Goal: Task Accomplishment & Management: Complete application form

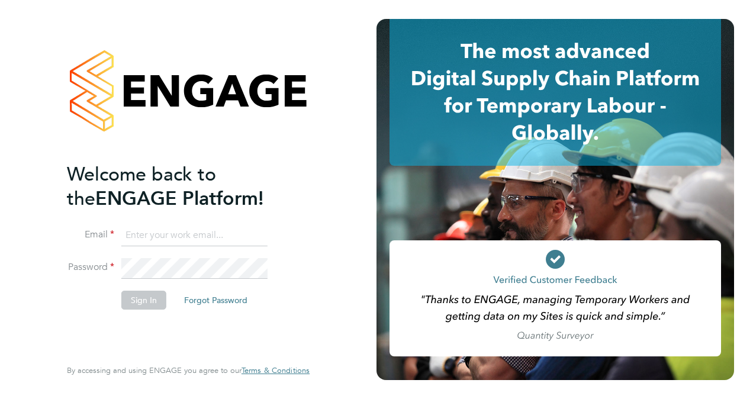
click at [141, 239] on input at bounding box center [194, 235] width 146 height 21
type input "[PERSON_NAME][EMAIL_ADDRESS][PERSON_NAME][DOMAIN_NAME]"
click at [153, 297] on button "Sign In" at bounding box center [143, 300] width 45 height 19
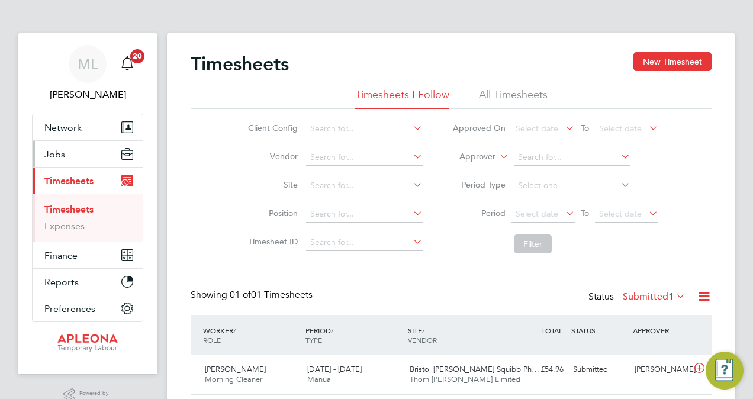
click at [68, 160] on button "Jobs" at bounding box center [88, 154] width 110 height 26
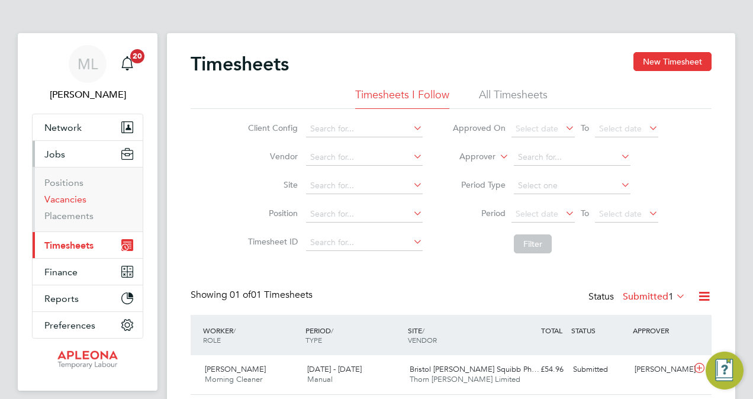
click at [72, 198] on link "Vacancies" at bounding box center [65, 198] width 42 height 11
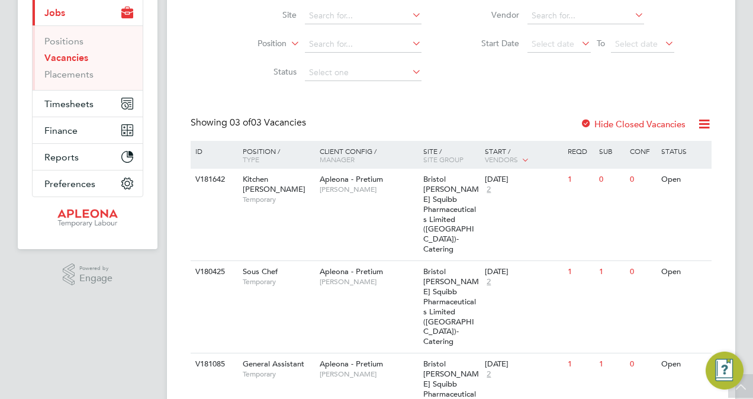
scroll to position [170, 0]
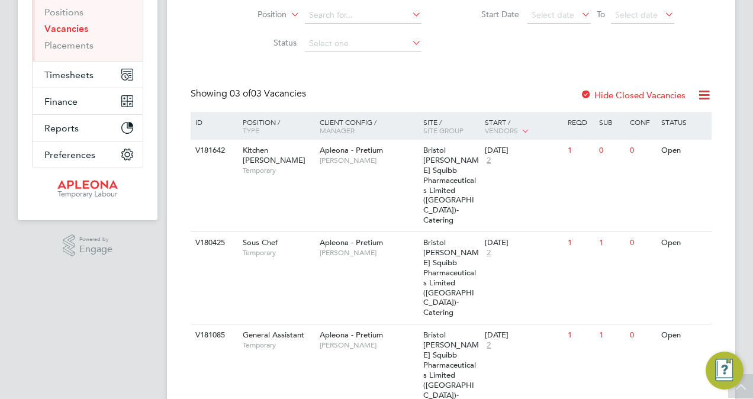
click at [617, 95] on label "Hide Closed Vacancies" at bounding box center [632, 94] width 105 height 11
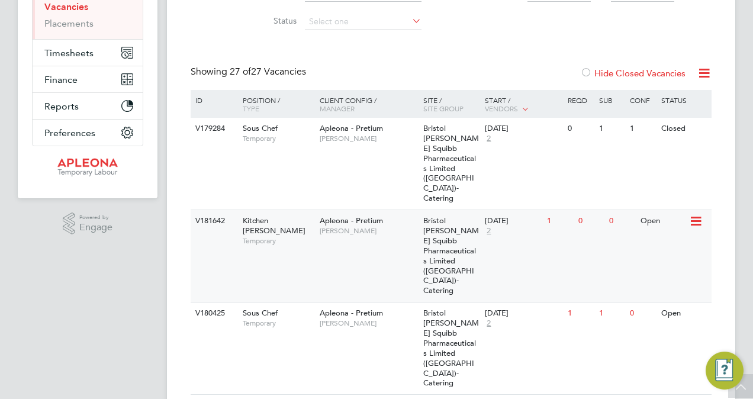
scroll to position [192, 0]
click at [656, 211] on div "Open" at bounding box center [662, 222] width 51 height 22
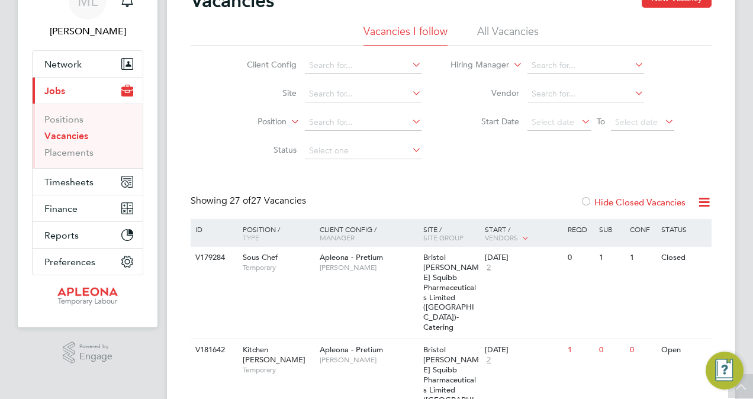
scroll to position [0, 0]
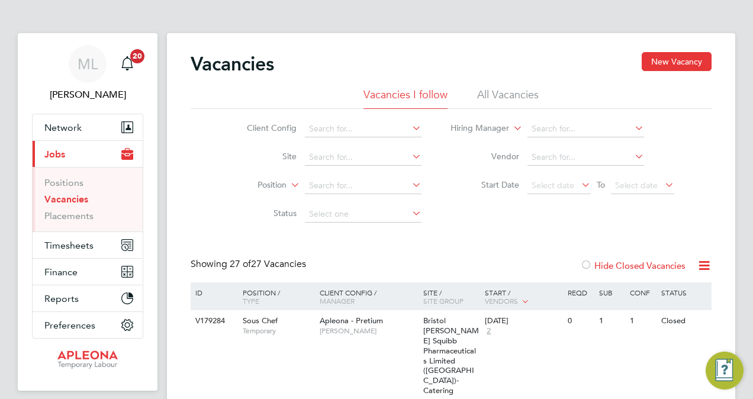
click at [666, 72] on div "Vacancies New Vacancy" at bounding box center [451, 70] width 521 height 36
click at [663, 63] on button "New Vacancy" at bounding box center [676, 61] width 70 height 19
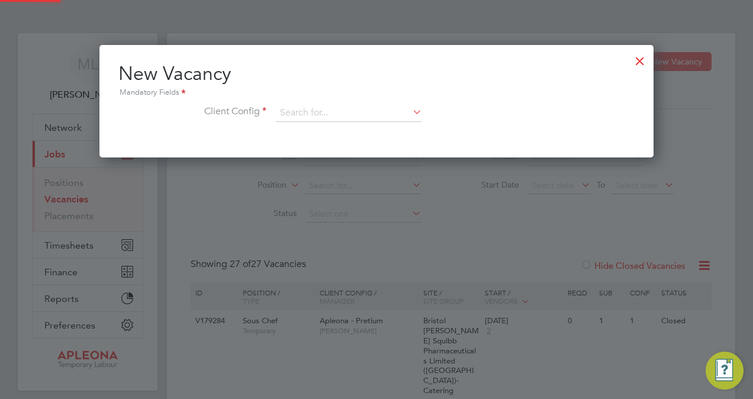
scroll to position [112, 554]
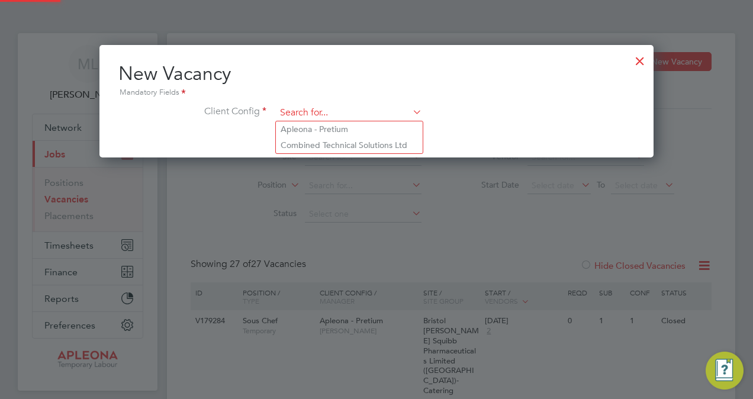
click at [305, 109] on input at bounding box center [349, 113] width 146 height 18
click at [317, 128] on li "Apleona - Pretium" at bounding box center [349, 129] width 147 height 16
type input "Apleona - Pretium"
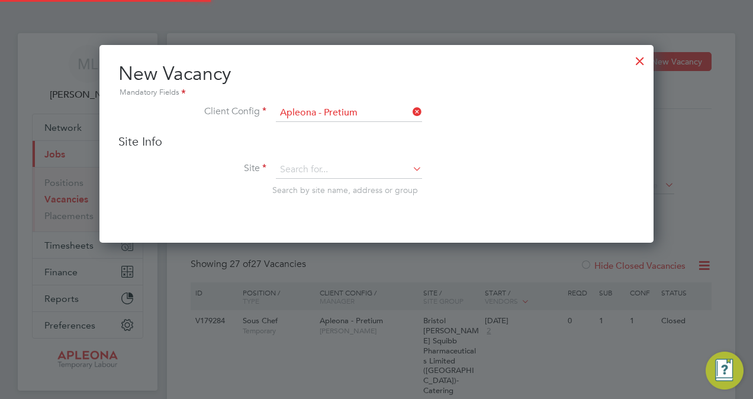
scroll to position [197, 554]
click at [306, 166] on input at bounding box center [349, 170] width 146 height 18
click at [354, 198] on li "Bristol Myers Squibb Pharmaceuticals Limited (Uxbridge)- Catering" at bounding box center [453, 200] width 354 height 15
type input "Bristol Myers Squibb Pharmaceuticals Limited (Uxbridge)- Catering"
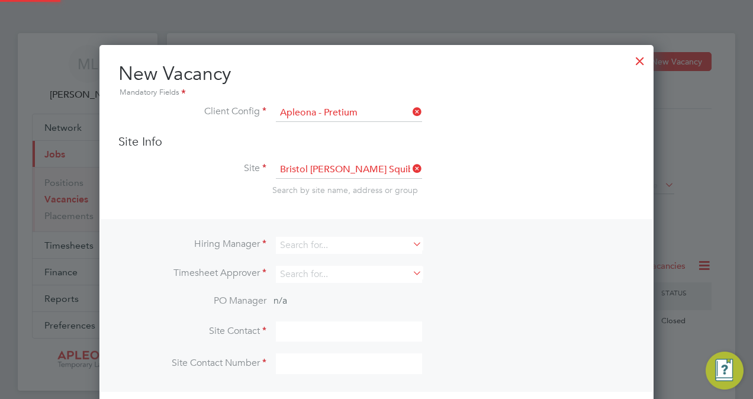
scroll to position [437, 554]
click at [335, 240] on input at bounding box center [349, 245] width 146 height 17
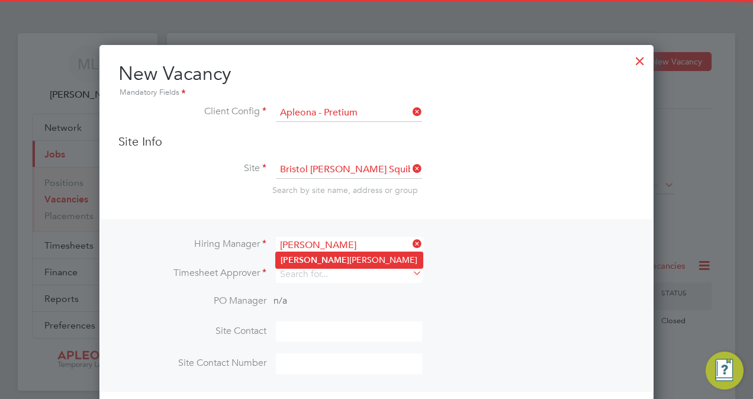
click at [320, 259] on li "Matthew Lee" at bounding box center [349, 260] width 147 height 16
type input "[PERSON_NAME]"
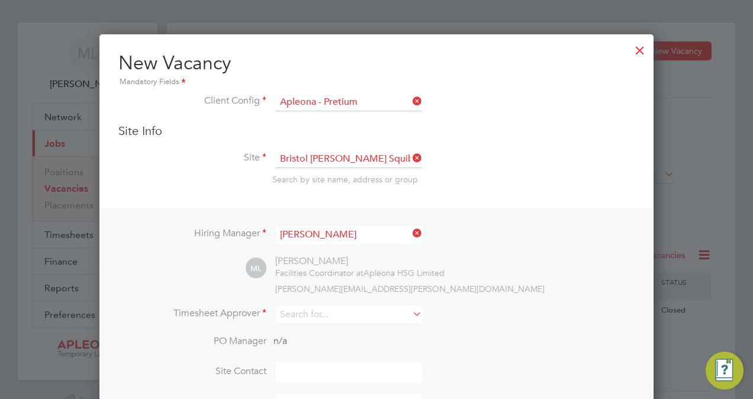
scroll to position [1, 0]
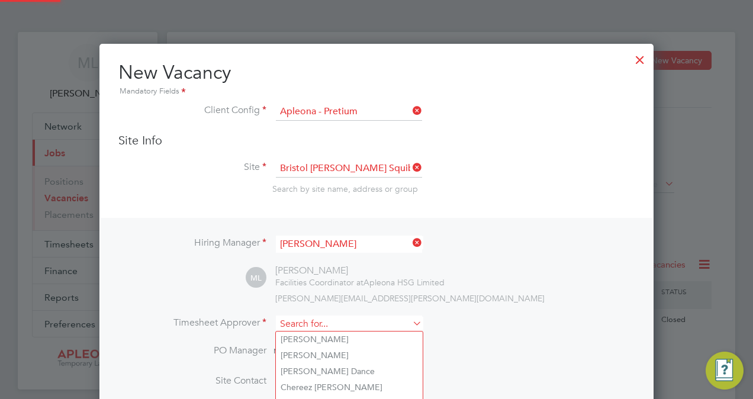
click at [397, 323] on input at bounding box center [349, 323] width 146 height 17
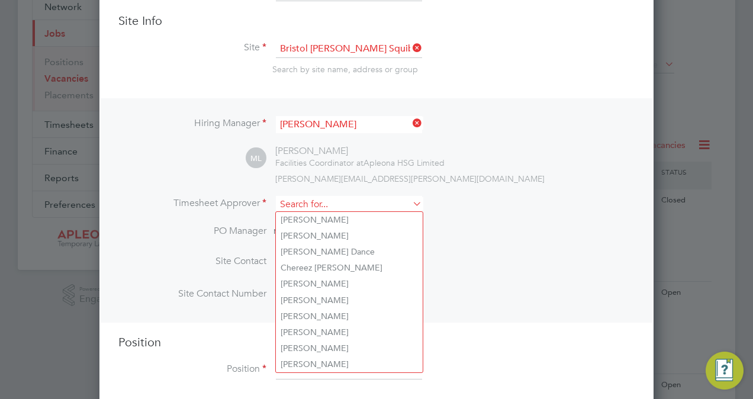
scroll to position [122, 0]
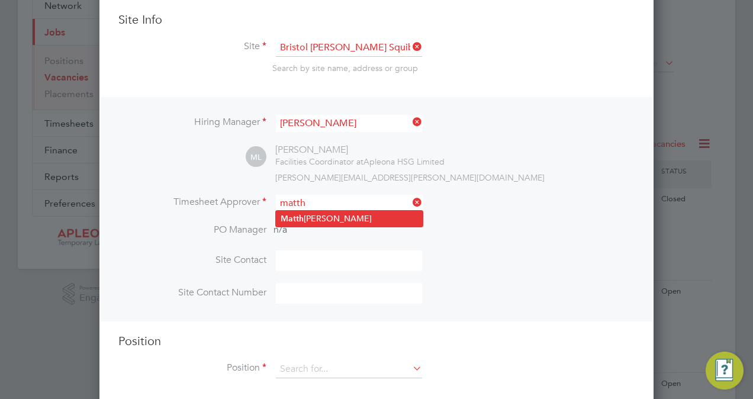
click at [297, 214] on b "Matth" at bounding box center [291, 219] width 23 height 10
type input "[PERSON_NAME]"
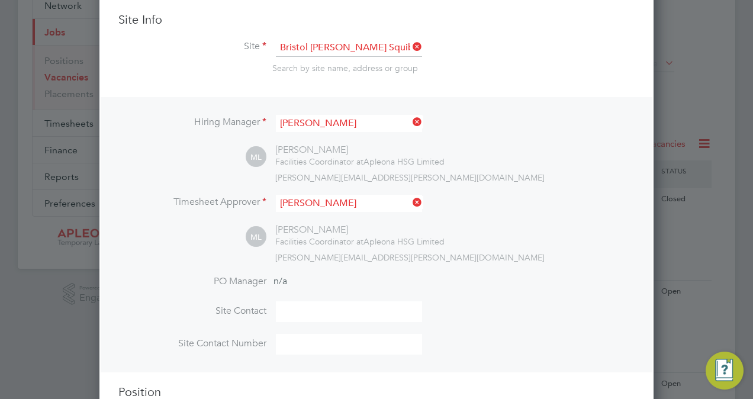
scroll to position [540, 554]
click at [305, 310] on input at bounding box center [349, 311] width 146 height 21
type input "Kim Gill"
type input "01895523795"
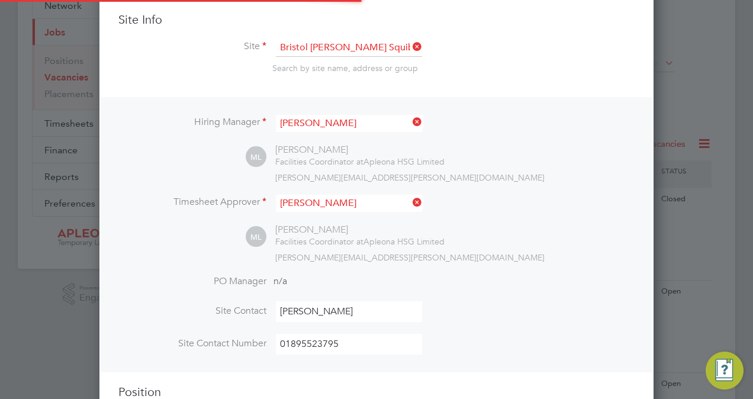
scroll to position [228, 0]
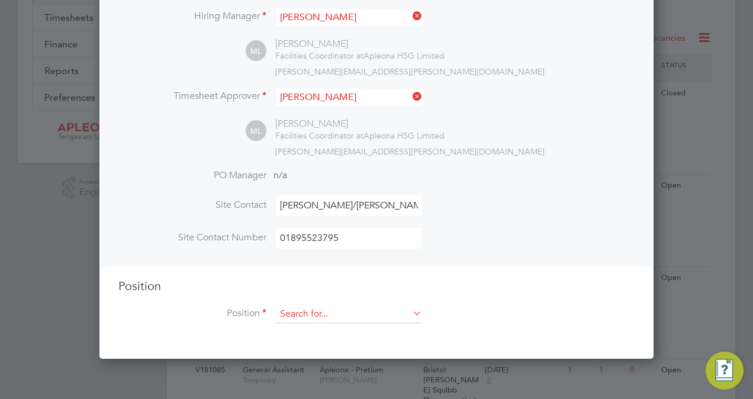
type input "Kim Gill/Neil Ogden"
click at [310, 310] on input at bounding box center [349, 314] width 146 height 18
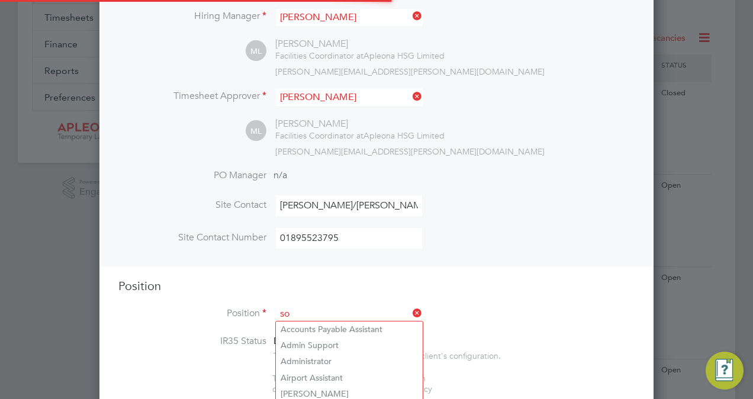
scroll to position [1692, 554]
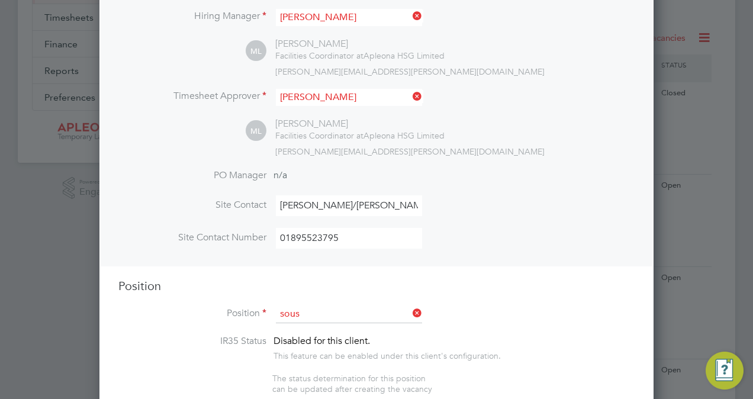
click at [314, 325] on li "Sous Chef" at bounding box center [349, 329] width 147 height 16
type input "Sous Chef"
type textarea "Responsibilities will include: Working with the head chef to produce diversifie…"
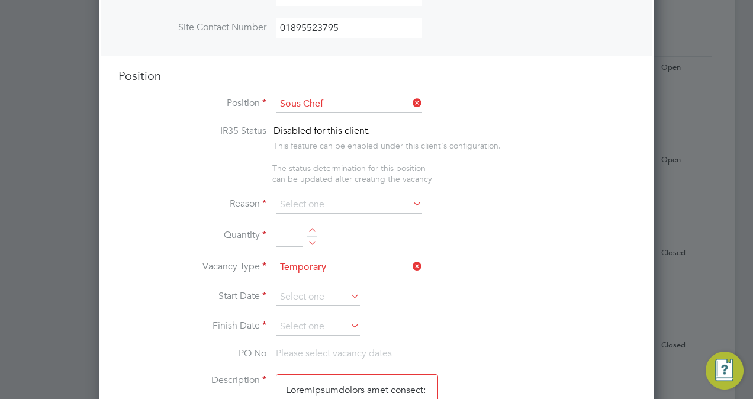
scroll to position [440, 0]
click at [410, 198] on icon at bounding box center [410, 201] width 0 height 17
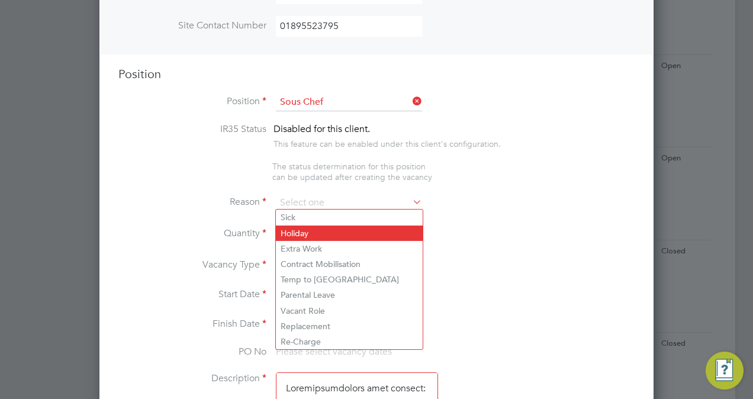
click at [299, 228] on li "Holiday" at bounding box center [349, 232] width 147 height 15
type input "Holiday"
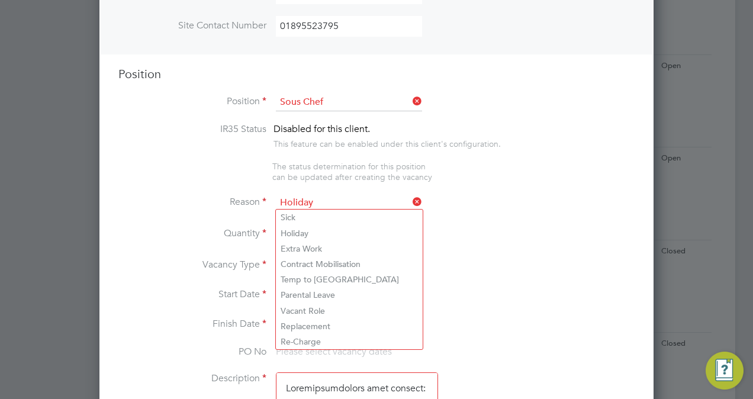
click at [467, 237] on li "Quantity" at bounding box center [376, 240] width 516 height 33
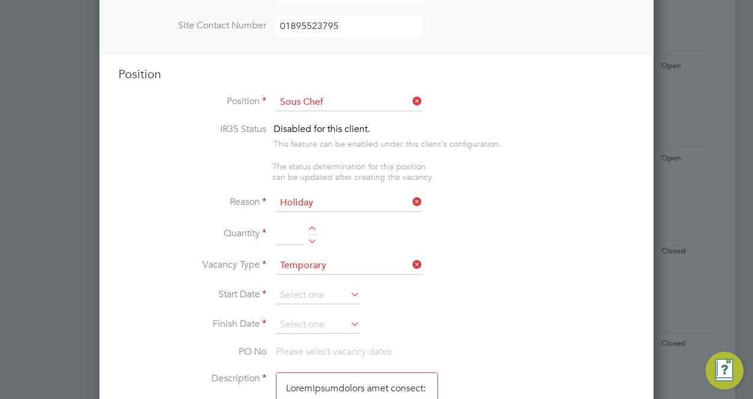
click at [410, 199] on icon at bounding box center [410, 201] width 0 height 17
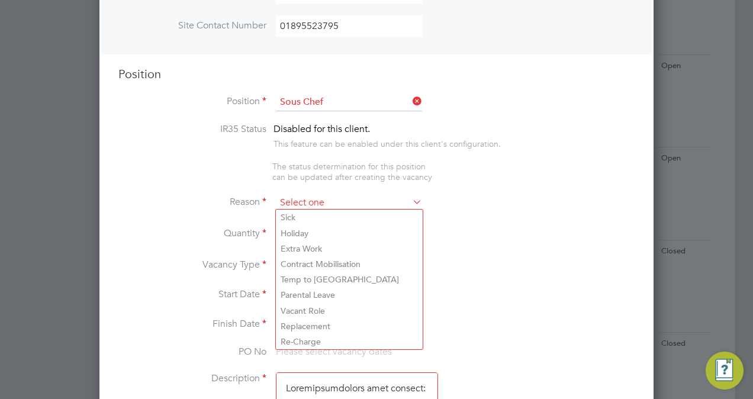
click at [393, 197] on input at bounding box center [349, 203] width 146 height 18
click at [326, 244] on li "Extra Work" at bounding box center [349, 248] width 147 height 15
type input "Extra Work"
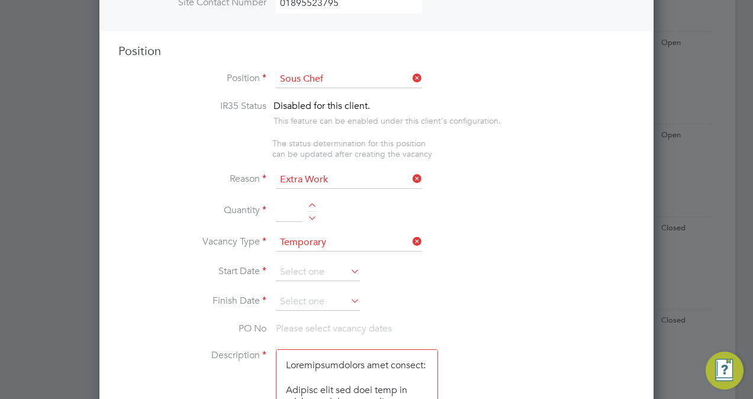
scroll to position [464, 0]
click at [293, 208] on input at bounding box center [289, 209] width 27 height 21
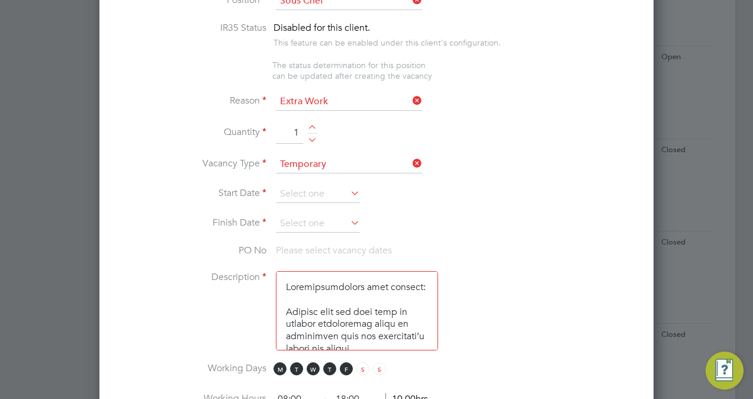
scroll to position [544, 0]
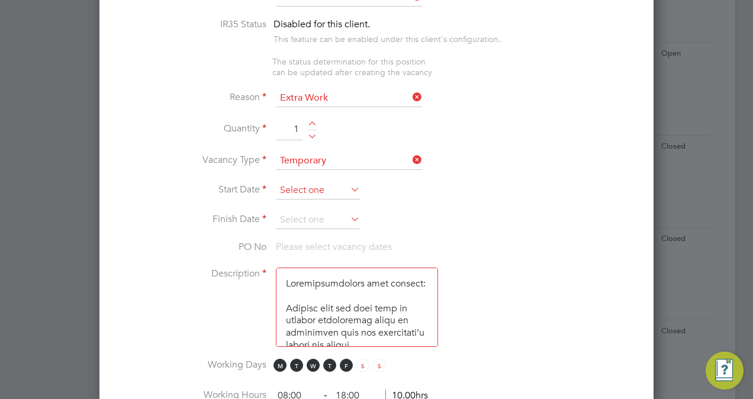
type input "1"
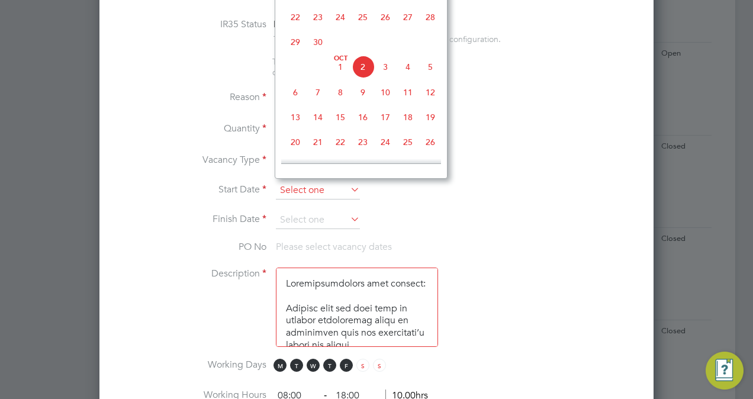
click at [331, 187] on input at bounding box center [318, 191] width 84 height 18
click at [301, 73] on span "10" at bounding box center [295, 67] width 22 height 22
type input "10 Nov 2025"
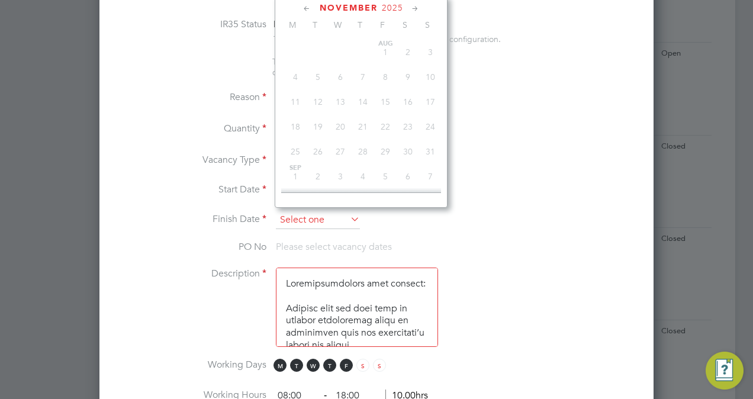
scroll to position [381, 0]
click at [310, 214] on input at bounding box center [318, 220] width 84 height 18
click at [412, 9] on icon at bounding box center [414, 8] width 11 height 13
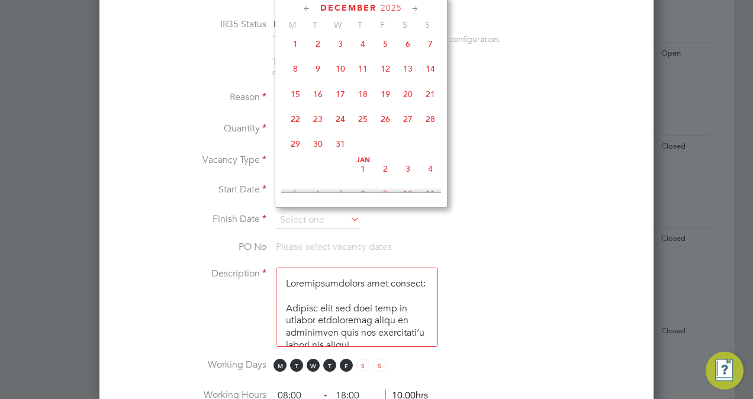
click at [297, 77] on span "8" at bounding box center [295, 68] width 22 height 22
type input "08 Dec 2025"
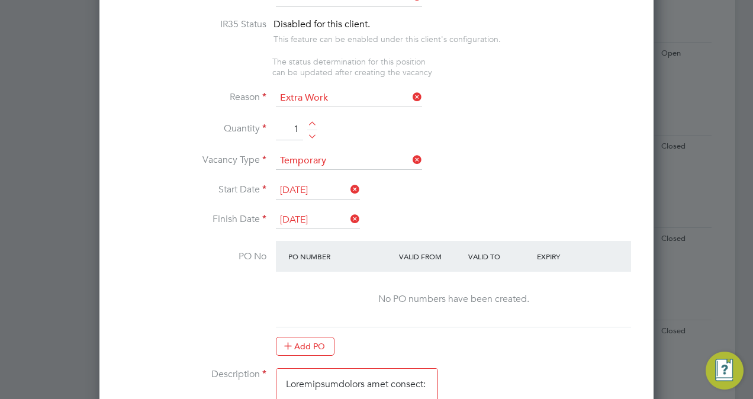
click at [348, 183] on icon at bounding box center [348, 189] width 0 height 17
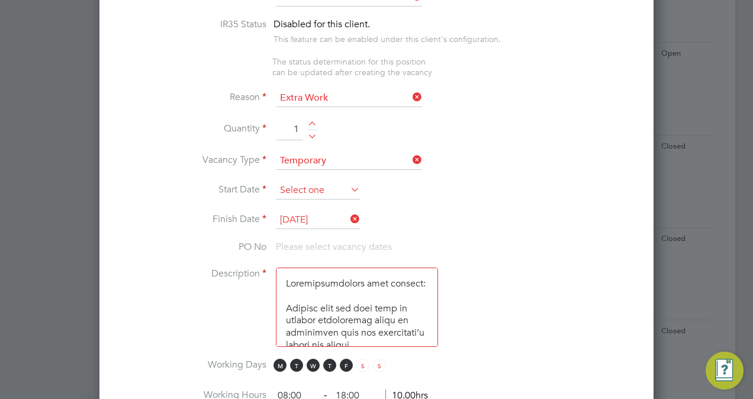
scroll to position [330, 0]
click at [322, 186] on input at bounding box center [318, 191] width 84 height 18
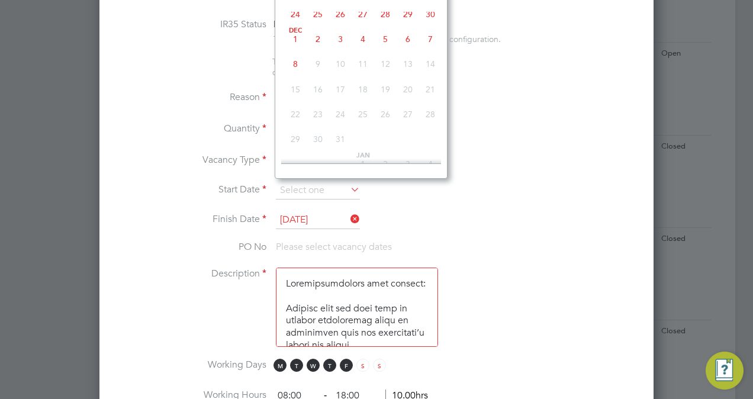
scroll to position [617, 0]
click at [297, 66] on span "8" at bounding box center [295, 55] width 22 height 22
type input "08 Dec 2025"
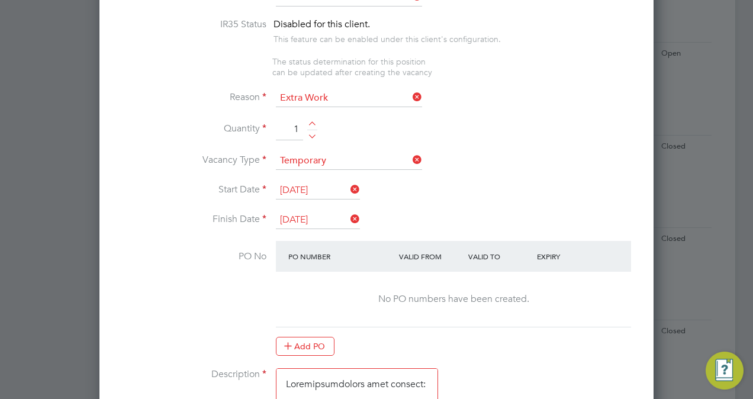
scroll to position [1791, 554]
click at [348, 213] on icon at bounding box center [348, 219] width 0 height 17
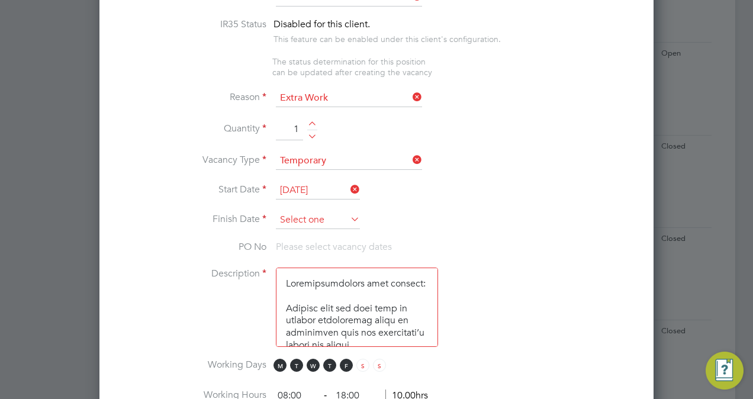
scroll to position [355, 0]
click at [326, 215] on input at bounding box center [318, 220] width 84 height 18
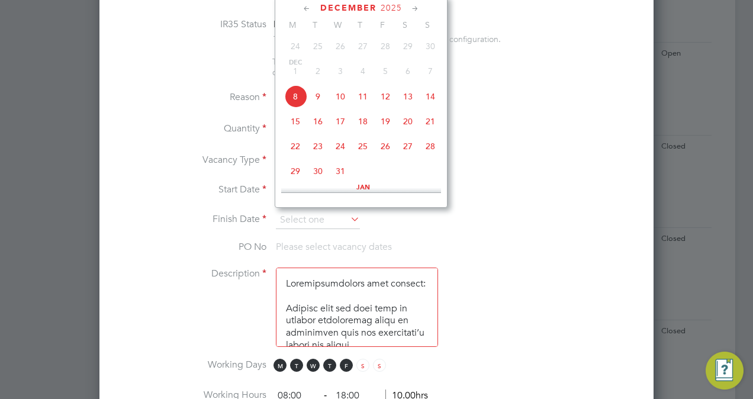
click at [362, 101] on span "11" at bounding box center [362, 96] width 22 height 22
type input "11 Dec 2025"
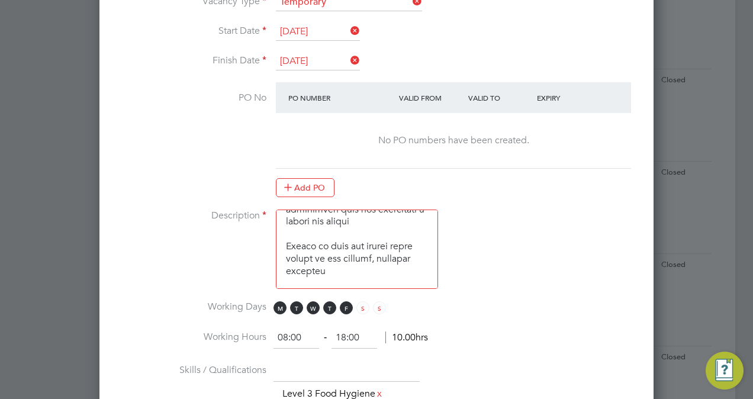
scroll to position [62, 0]
click at [344, 304] on span "F" at bounding box center [346, 307] width 13 height 13
click at [347, 337] on input "18:00" at bounding box center [354, 337] width 46 height 21
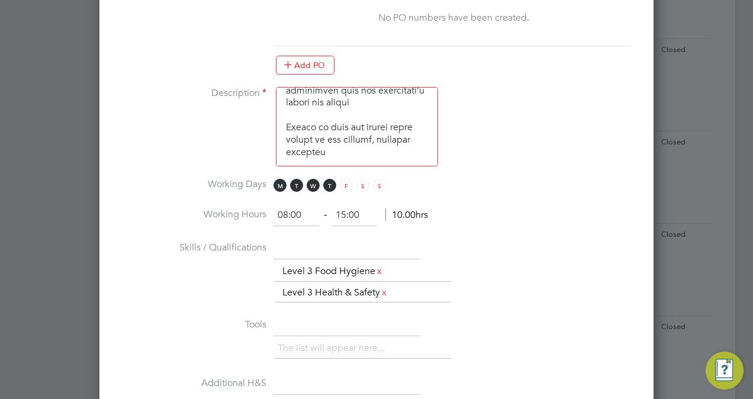
scroll to position [866, 0]
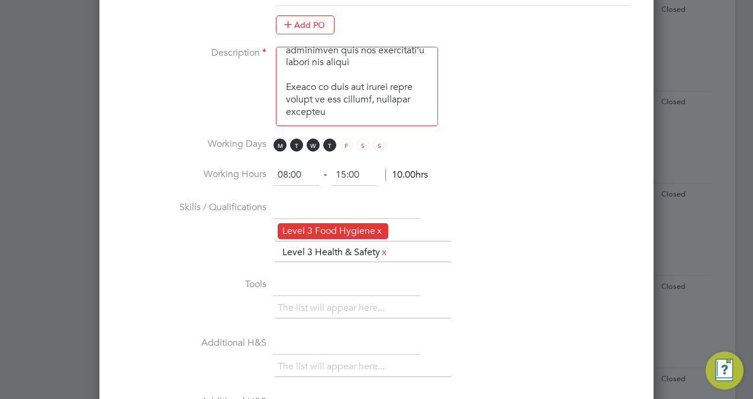
type input "15:00"
click at [382, 227] on link "x" at bounding box center [379, 230] width 8 height 15
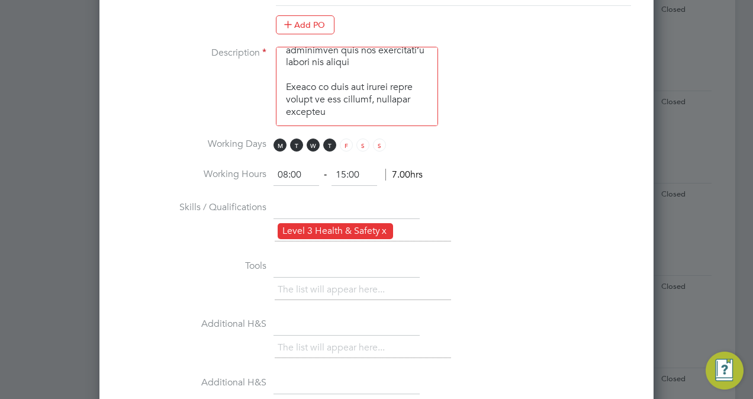
click at [387, 225] on link "x" at bounding box center [384, 230] width 8 height 15
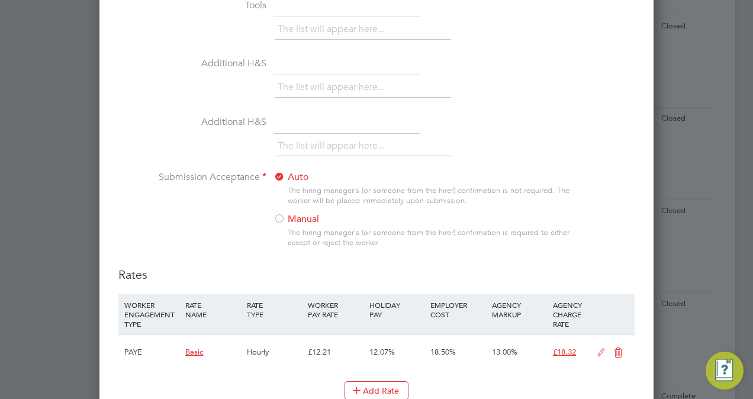
scroll to position [1127, 0]
click at [302, 212] on label "Manual" at bounding box center [347, 218] width 148 height 12
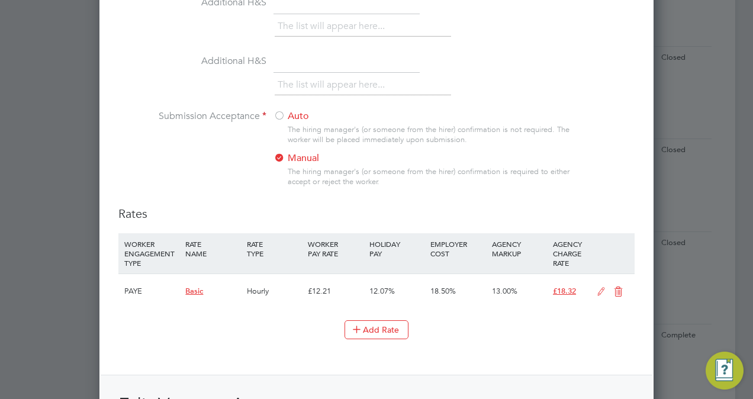
scroll to position [1188, 0]
click at [600, 286] on icon at bounding box center [600, 290] width 15 height 9
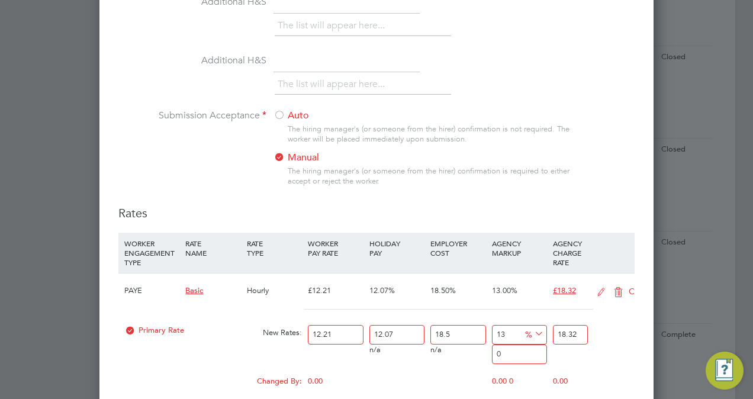
scroll to position [1844, 554]
drag, startPoint x: 334, startPoint y: 330, endPoint x: 304, endPoint y: 328, distance: 30.2
click at [304, 328] on div "Primary Rate New Rates: 12.21 12.07 n/a 18.5 n/a 13 0 % 18.32" at bounding box center [376, 334] width 516 height 31
type input "1"
type input "1.500673335"
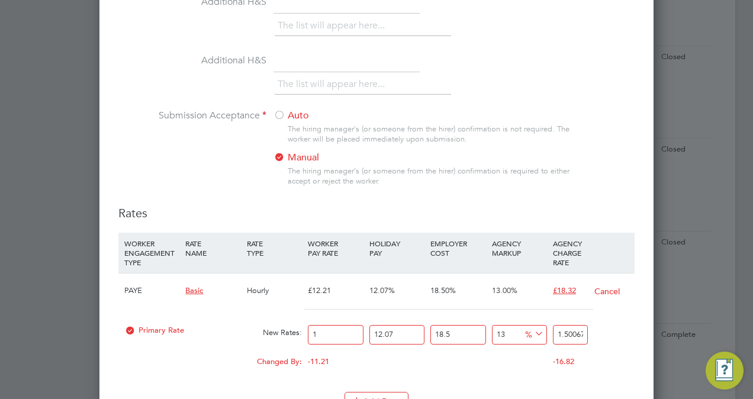
type input "16"
type input "24.01077336"
type input "160"
type input "240.1077336"
type input "1600"
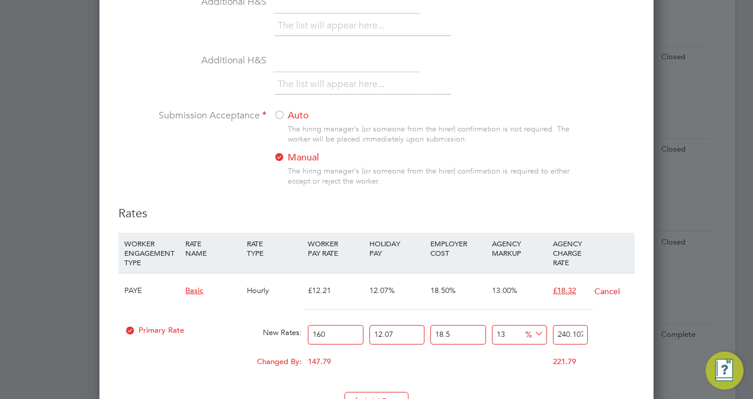
type input "2401.077336"
type input "160"
type input "240.1077336"
type input "16"
type input "24.01077336"
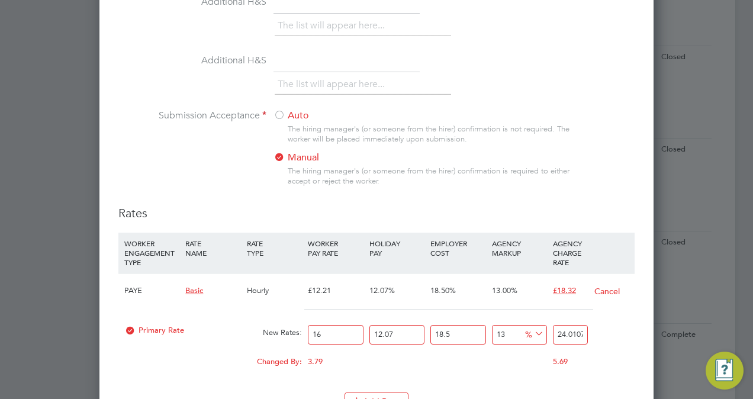
type input "16"
click at [401, 357] on div "Changed By: 3.79 0.00 0.00 0.00 0.657541555 5.69" at bounding box center [376, 365] width 516 height 30
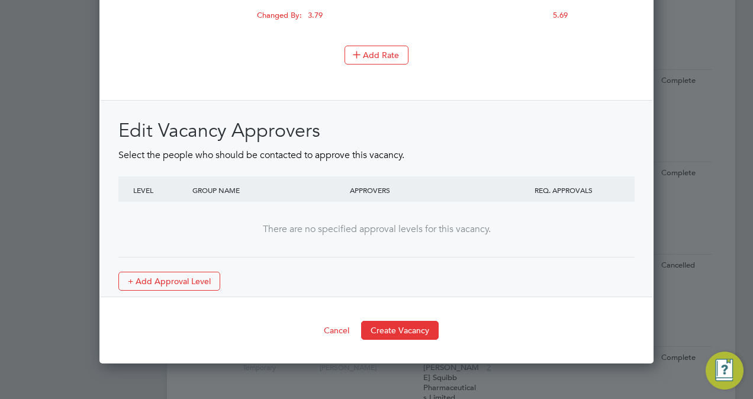
scroll to position [1534, 0]
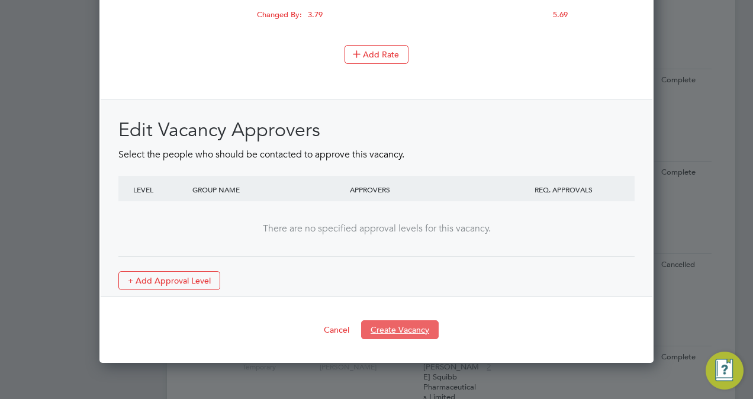
click at [405, 321] on button "Create Vacancy" at bounding box center [400, 329] width 78 height 19
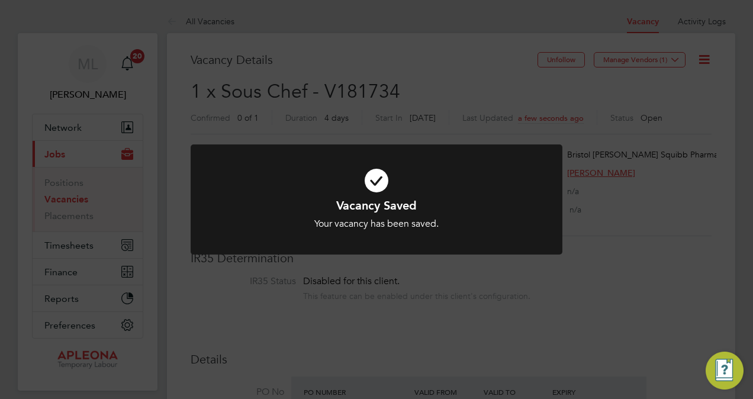
click at [418, 239] on div at bounding box center [377, 199] width 372 height 111
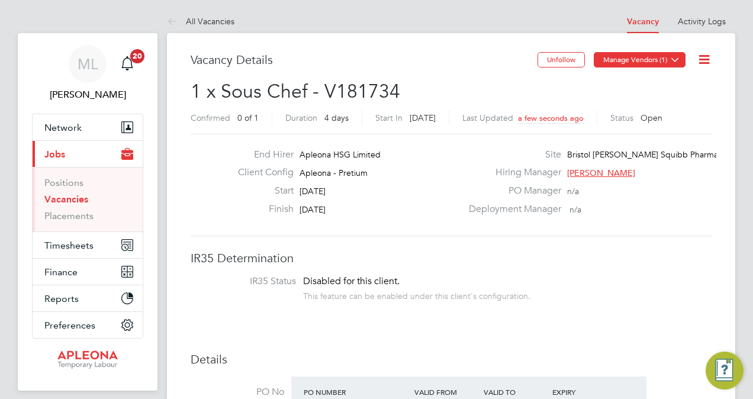
click at [677, 62] on icon at bounding box center [674, 59] width 9 height 9
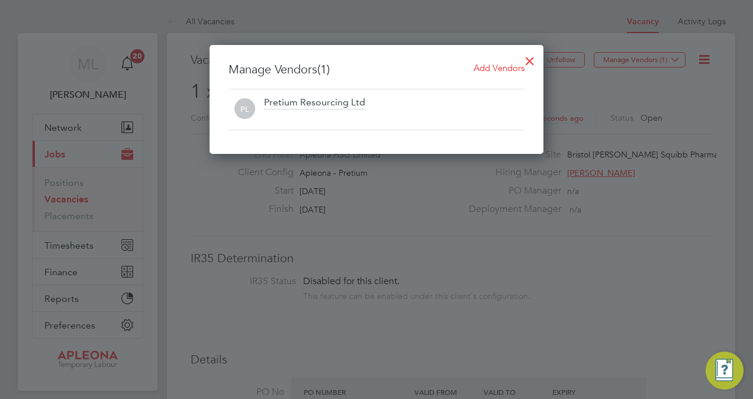
click at [499, 69] on span "Add Vendors" at bounding box center [498, 67] width 51 height 11
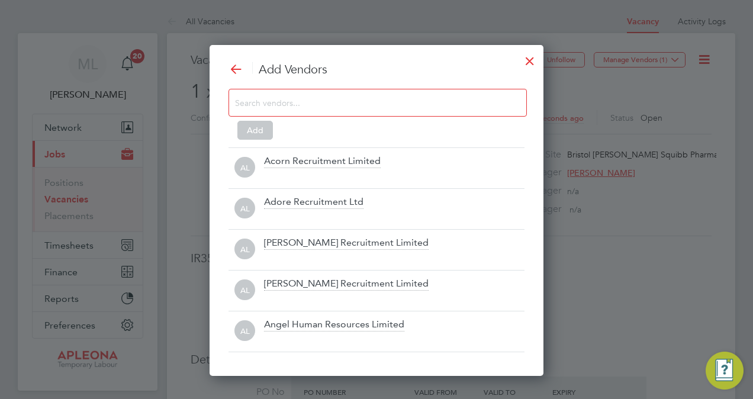
click at [245, 100] on input at bounding box center [368, 102] width 266 height 15
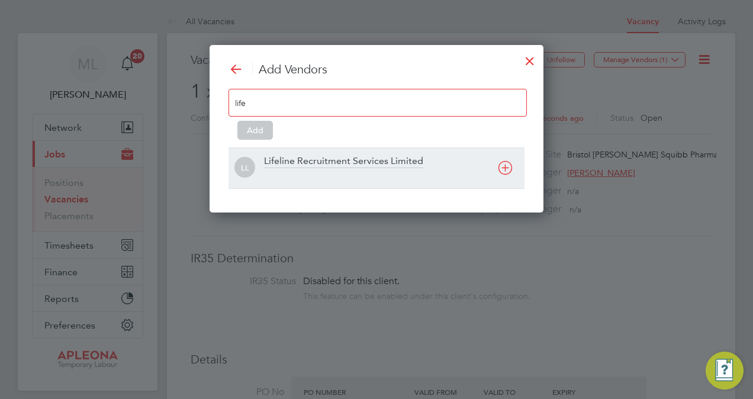
type input "life"
click at [296, 156] on div "Lifeline Recruitment Services Limited" at bounding box center [343, 161] width 159 height 13
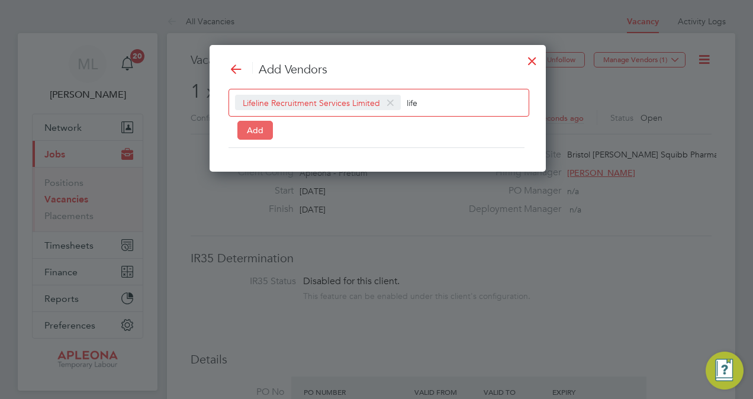
click at [252, 129] on button "Add" at bounding box center [255, 130] width 36 height 19
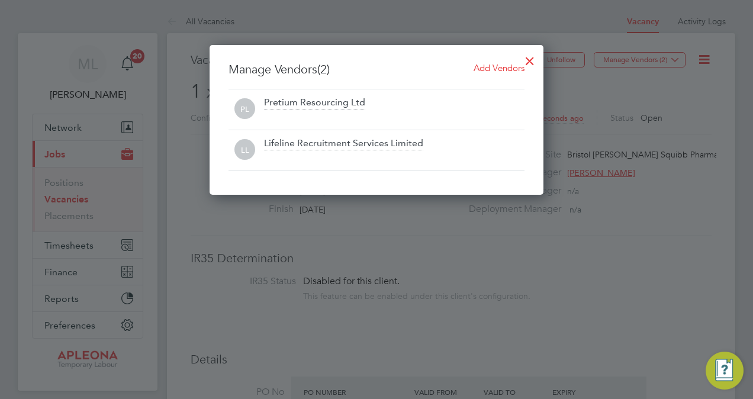
click at [534, 60] on div at bounding box center [529, 57] width 21 height 21
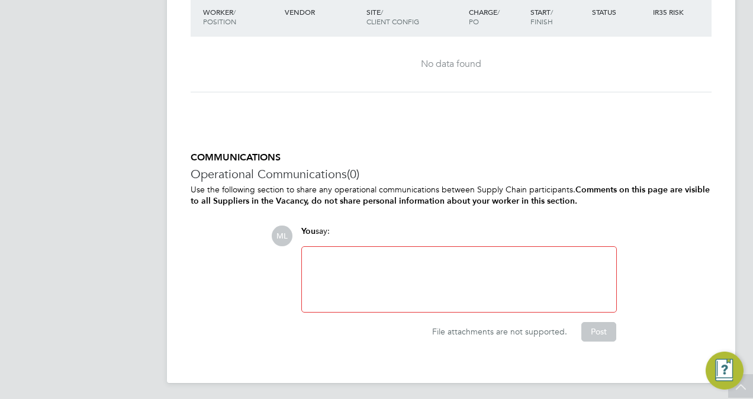
click at [375, 260] on div at bounding box center [459, 279] width 300 height 51
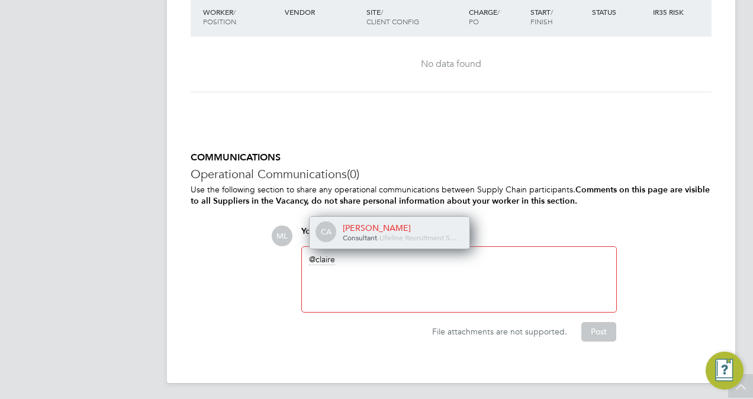
click at [370, 230] on div "[PERSON_NAME]" at bounding box center [402, 227] width 118 height 11
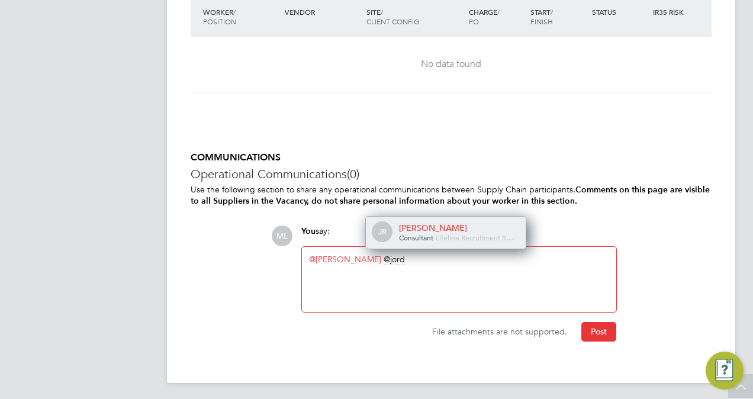
click at [430, 233] on span "Consultant" at bounding box center [416, 237] width 34 height 9
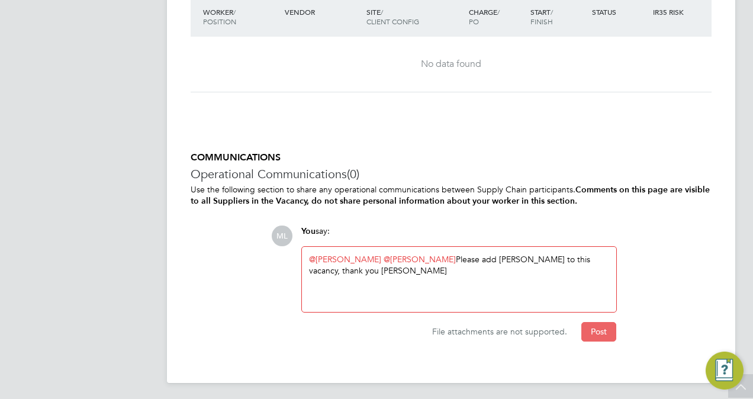
click at [594, 330] on button "Post" at bounding box center [598, 331] width 35 height 19
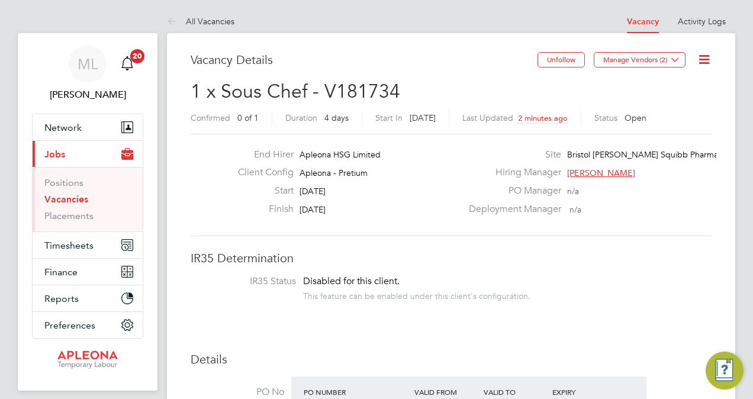
click at [703, 57] on icon at bounding box center [703, 59] width 15 height 15
click at [703, 58] on icon at bounding box center [703, 59] width 15 height 15
click at [96, 97] on span "[PERSON_NAME]" at bounding box center [87, 95] width 111 height 14
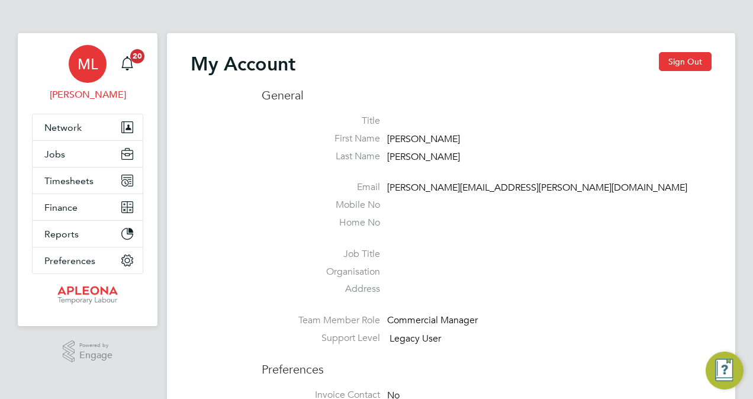
click at [95, 92] on span "[PERSON_NAME]" at bounding box center [87, 95] width 111 height 14
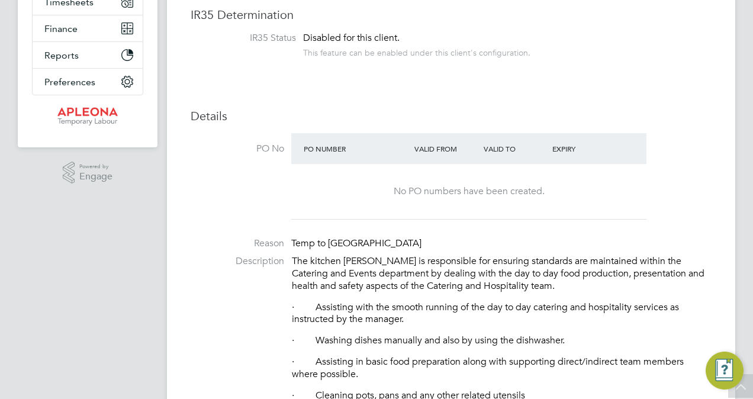
scroll to position [7, 0]
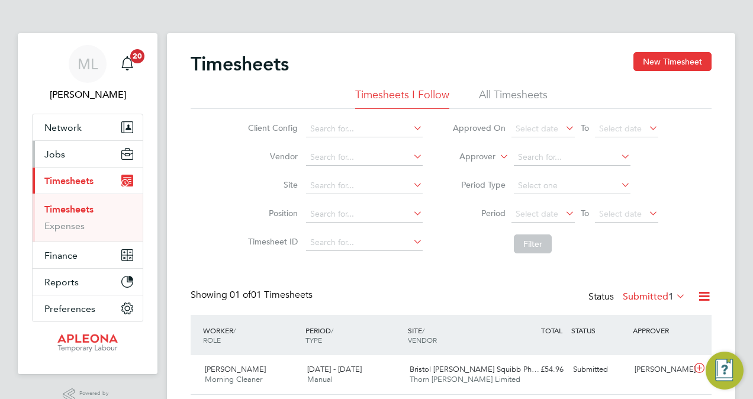
click at [60, 153] on span "Jobs" at bounding box center [54, 154] width 21 height 11
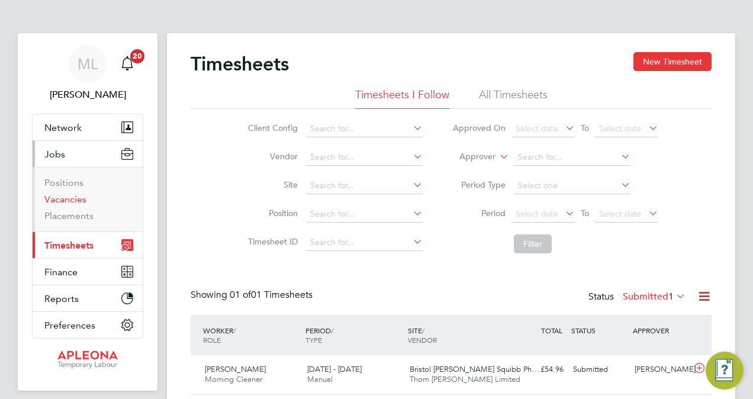
click at [82, 195] on link "Vacancies" at bounding box center [65, 198] width 42 height 11
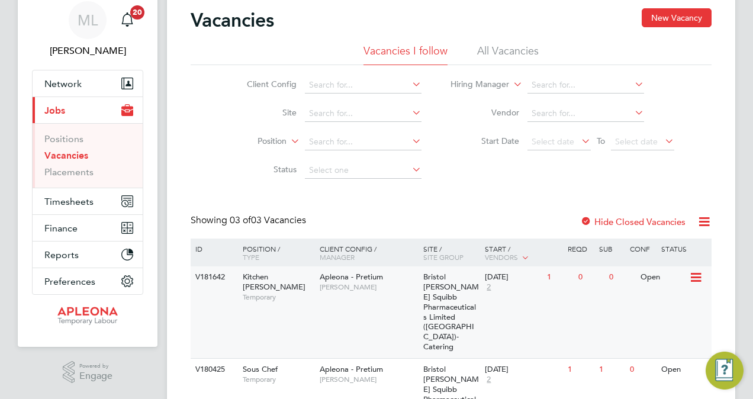
scroll to position [91, 0]
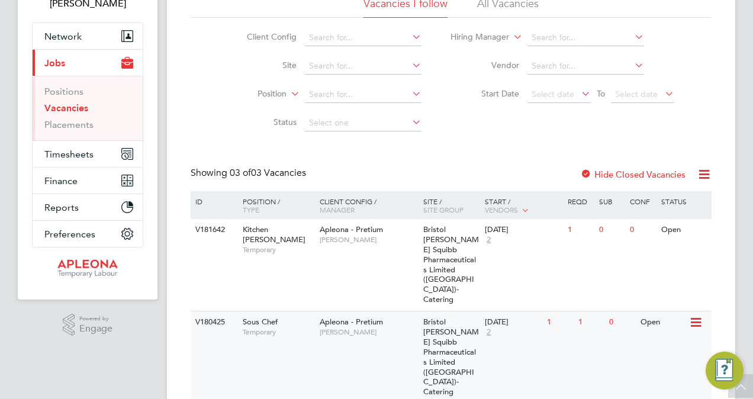
click at [427, 317] on span "Bristol Myers Squibb Pharmaceuticals Limited (Uxbridge)- Catering" at bounding box center [451, 357] width 56 height 80
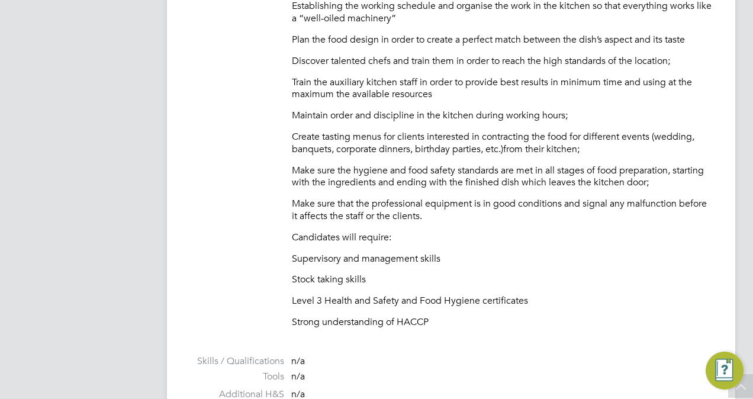
scroll to position [573, 0]
